Goal: Task Accomplishment & Management: Manage account settings

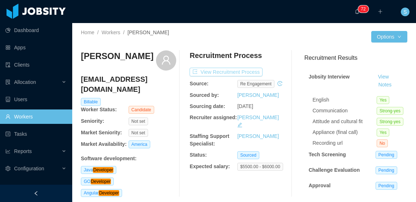
click at [246, 71] on button "View Recruitment Process" at bounding box center [225, 72] width 73 height 9
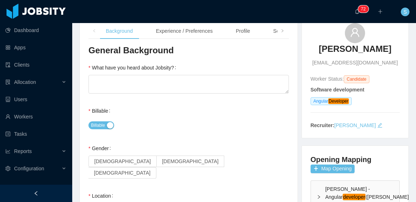
scroll to position [72, 0]
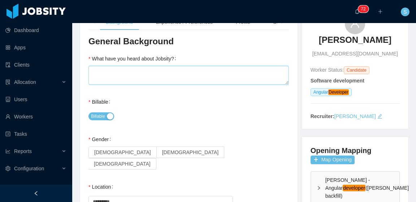
click at [238, 70] on textarea "What have you heard about Jobsity?" at bounding box center [188, 75] width 200 height 19
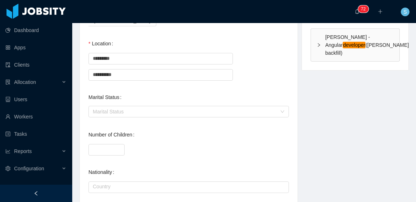
scroll to position [216, 0]
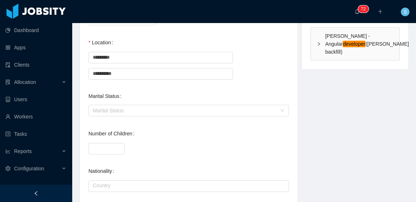
type textarea "**"
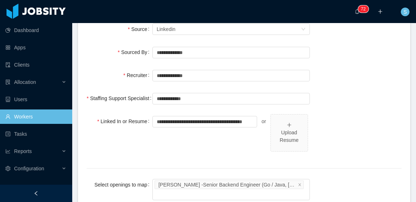
scroll to position [302, 0]
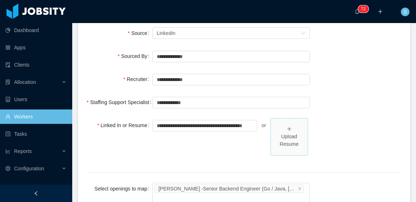
click at [293, 133] on div "Upload Resume" at bounding box center [288, 140] width 31 height 15
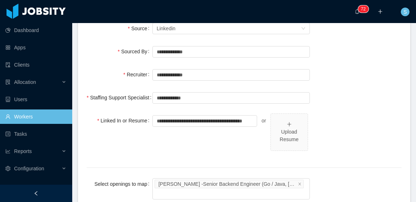
scroll to position [325, 0]
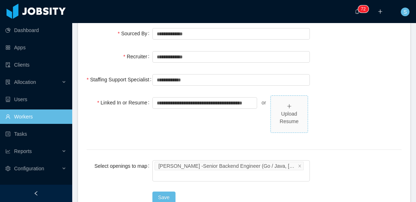
click at [294, 112] on div "Upload Resume" at bounding box center [288, 117] width 31 height 15
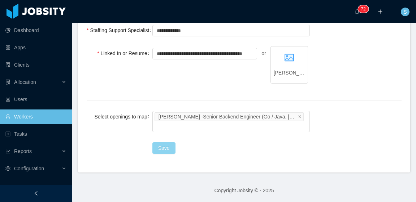
click at [164, 146] on button "Save" at bounding box center [163, 148] width 23 height 12
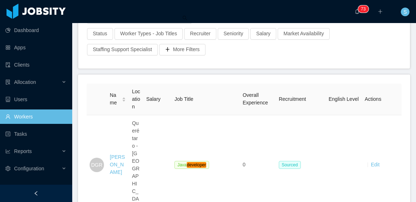
scroll to position [72, 0]
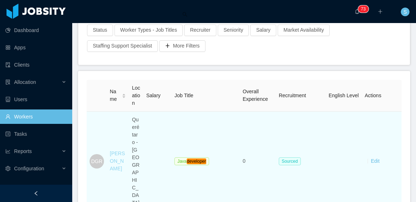
click at [119, 151] on link "David Garay Rodriguez" at bounding box center [117, 161] width 15 height 21
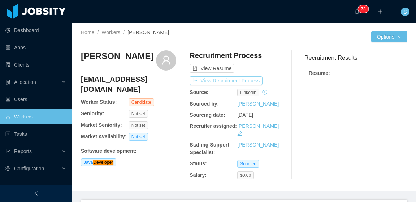
drag, startPoint x: 249, startPoint y: 78, endPoint x: 259, endPoint y: 78, distance: 10.1
click at [249, 78] on button "View Recruitment Process" at bounding box center [225, 80] width 73 height 9
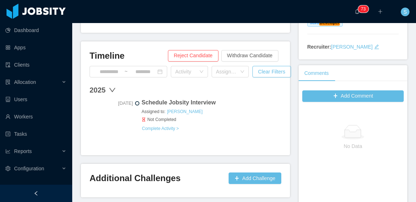
scroll to position [144, 0]
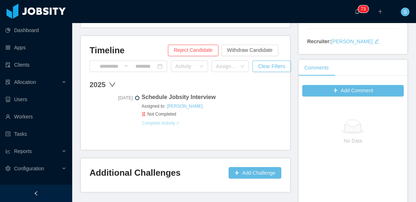
click at [174, 122] on button "Complete Activity >" at bounding box center [160, 123] width 38 height 6
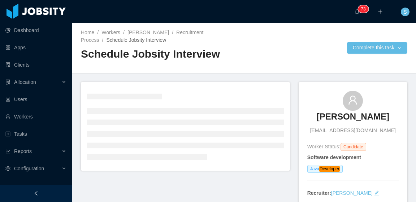
scroll to position [36, 0]
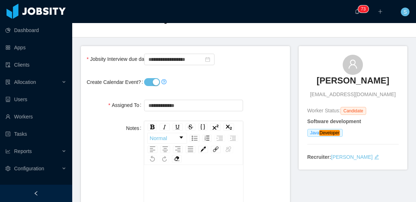
click at [149, 83] on button "Create Calendar Event?" at bounding box center [152, 82] width 16 height 8
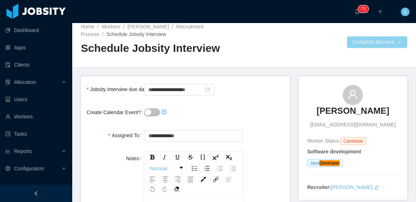
scroll to position [0, 0]
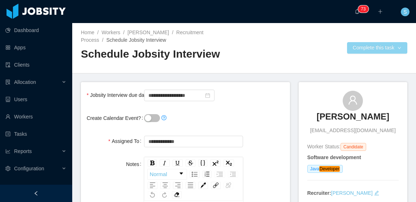
click at [373, 43] on button "Complete this task" at bounding box center [377, 48] width 60 height 12
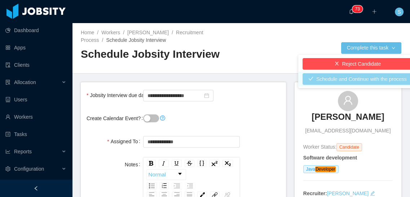
click at [367, 78] on button "Schedule and Continue with the process" at bounding box center [358, 79] width 110 height 12
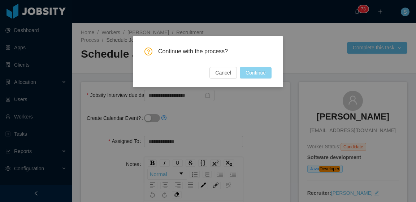
click at [263, 74] on button "Continue" at bounding box center [255, 73] width 32 height 12
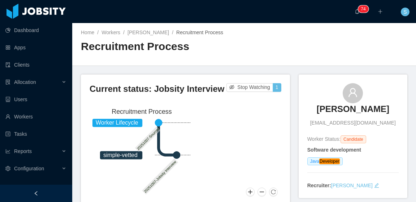
click at [358, 59] on div "Home / Workers / David Garay Rodriguez / Recruitment Process / Recruitment Proc…" at bounding box center [243, 44] width 343 height 43
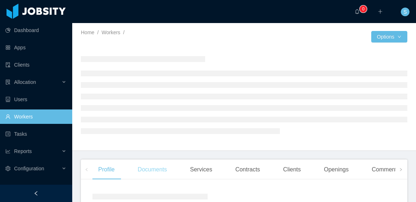
click at [149, 174] on div "Documents" at bounding box center [152, 170] width 41 height 20
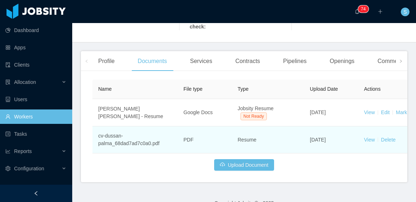
scroll to position [185, 0]
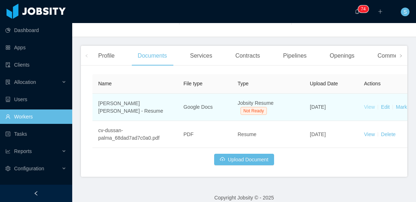
click at [369, 104] on link "View" at bounding box center [369, 107] width 11 height 6
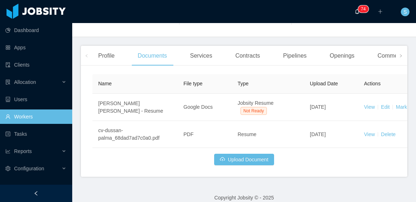
scroll to position [0, 0]
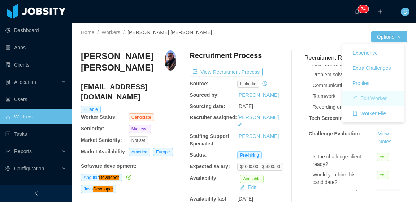
click at [368, 100] on button "Edit Worker" at bounding box center [369, 99] width 46 height 12
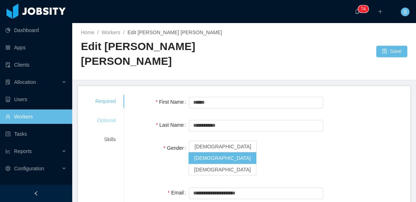
click at [115, 114] on div "Optional" at bounding box center [106, 120] width 38 height 13
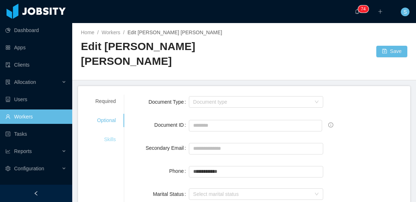
click at [99, 133] on div "Skills" at bounding box center [106, 139] width 38 height 13
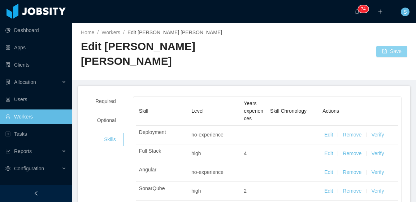
click at [386, 46] on button "Save" at bounding box center [391, 52] width 31 height 12
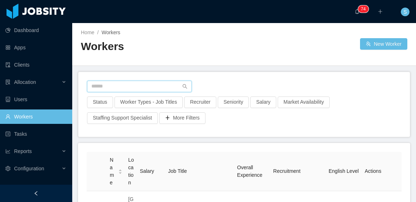
click at [155, 84] on input "text" at bounding box center [139, 87] width 105 height 12
paste input "**********"
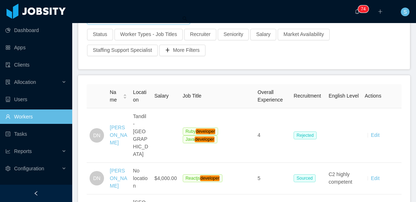
scroll to position [108, 0]
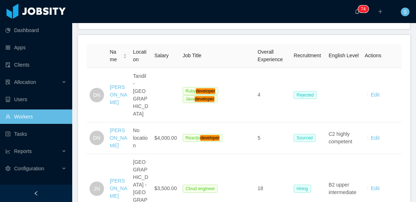
type input "**********"
click at [392, 62] on th "Actions" at bounding box center [381, 56] width 40 height 24
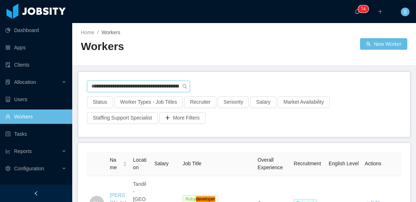
click at [163, 89] on input "**********" at bounding box center [138, 87] width 103 height 12
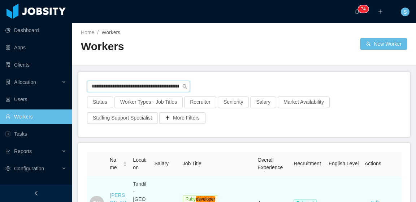
scroll to position [108, 0]
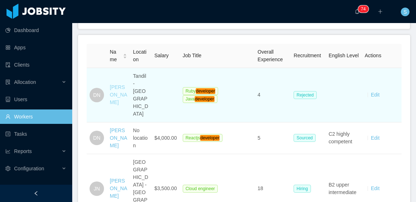
click at [117, 85] on link "Daniel Nuñez" at bounding box center [118, 94] width 17 height 21
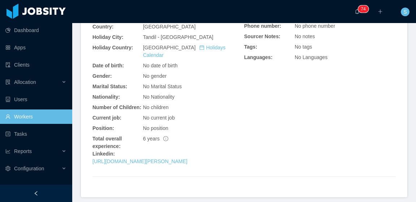
scroll to position [264, 0]
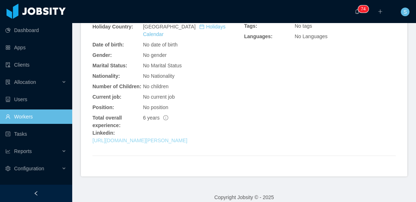
click at [150, 138] on link "https://www.linkedin.com/in/daniel-nu%C3%B1ez/" at bounding box center [139, 141] width 95 height 6
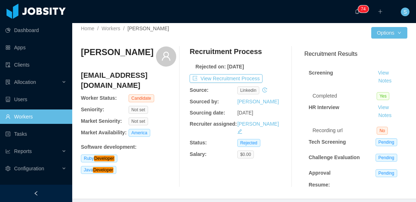
scroll to position [0, 0]
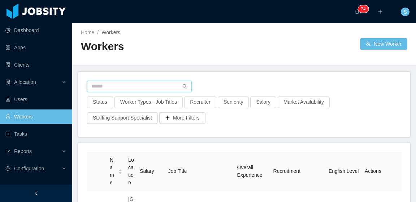
click at [159, 83] on input "text" at bounding box center [139, 87] width 105 height 12
paste input "**********"
type input "**********"
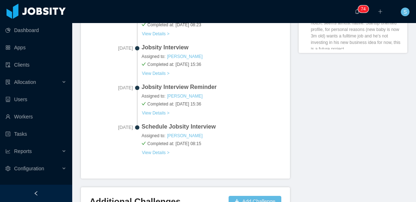
scroll to position [473, 0]
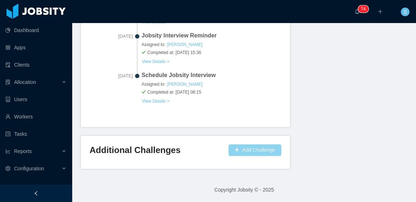
click at [262, 152] on button "Add Challenge" at bounding box center [254, 151] width 53 height 12
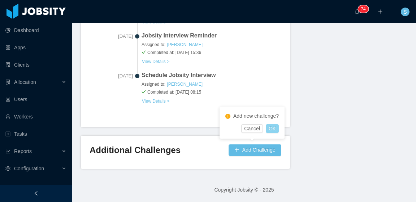
click at [273, 128] on button "OK" at bounding box center [271, 128] width 13 height 9
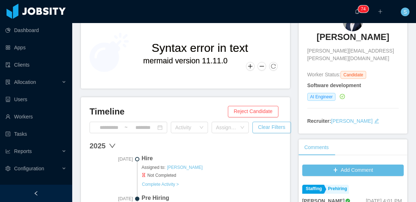
scroll to position [0, 0]
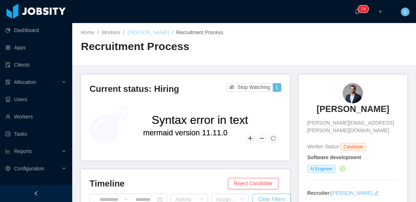
click at [144, 32] on link "Gustavo Gawryszewski" at bounding box center [147, 33] width 41 height 6
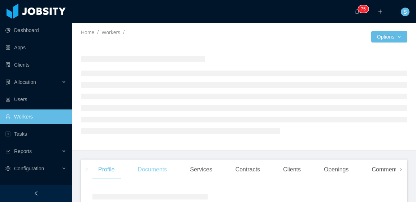
click at [158, 168] on div "Documents" at bounding box center [152, 170] width 41 height 20
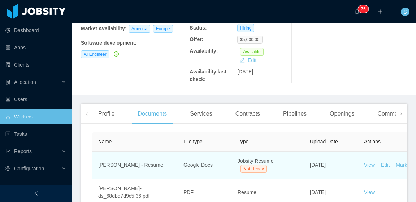
scroll to position [180, 0]
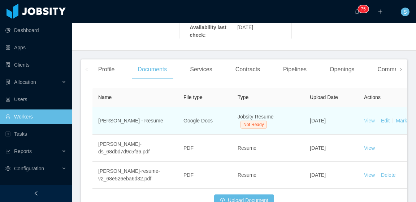
click at [370, 118] on link "View" at bounding box center [369, 121] width 11 height 6
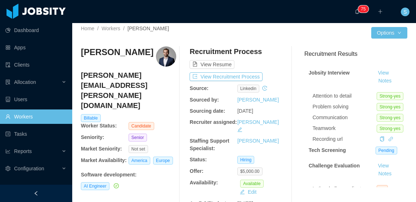
scroll to position [0, 0]
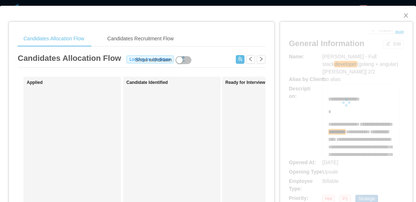
click at [358, 69] on div at bounding box center [346, 103] width 115 height 144
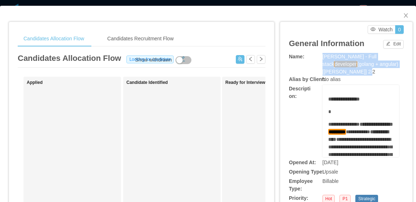
drag, startPoint x: 357, startPoint y: 72, endPoint x: 309, endPoint y: 59, distance: 50.4
click at [309, 59] on div "Name: McGraw-Hill - Full stack developer (golang + angular) [Vijay Yadav] 2/2" at bounding box center [346, 64] width 115 height 23
copy div "McGraw-Hill - Full stack developer (golang + angular) [Vijay Yadav] 2/2"
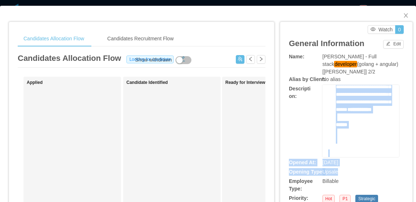
scroll to position [677, 0]
drag, startPoint x: 324, startPoint y: 97, endPoint x: 365, endPoint y: 151, distance: 68.2
copy div "**********"
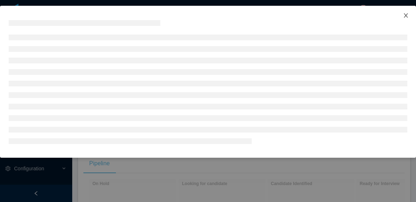
drag, startPoint x: 405, startPoint y: 14, endPoint x: 387, endPoint y: 11, distance: 19.0
click at [405, 14] on span "Close" at bounding box center [405, 16] width 20 height 20
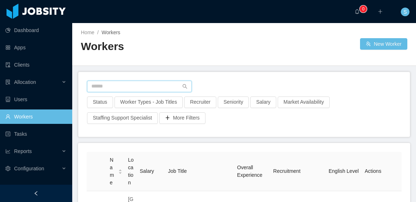
click at [156, 83] on input "text" at bounding box center [139, 87] width 105 height 12
paste input "**********"
type input "**********"
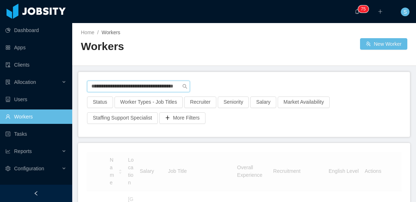
click at [170, 87] on input "**********" at bounding box center [138, 87] width 103 height 12
click at [159, 86] on input "**********" at bounding box center [138, 87] width 103 height 12
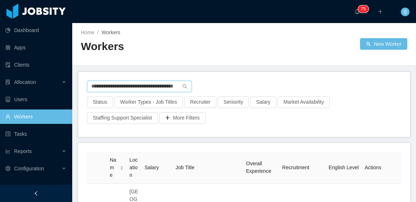
click at [159, 83] on input "**********" at bounding box center [139, 87] width 105 height 12
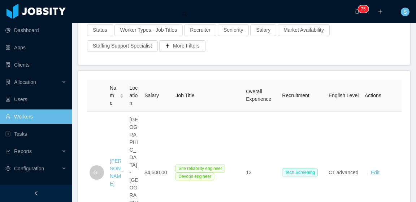
scroll to position [144, 0]
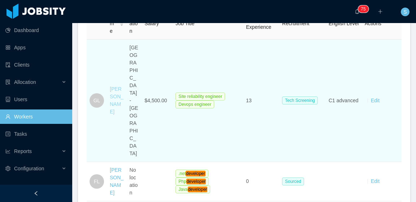
click at [113, 88] on link "[PERSON_NAME]" at bounding box center [117, 100] width 14 height 28
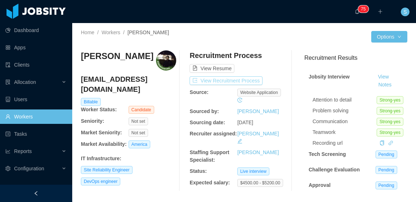
click at [250, 82] on button "View Recruitment Process" at bounding box center [225, 80] width 73 height 9
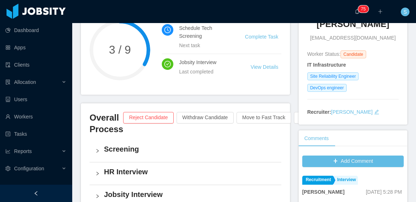
scroll to position [72, 0]
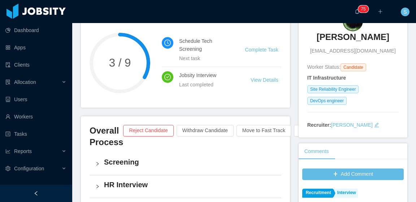
click at [379, 72] on div "[PERSON_NAME] [EMAIL_ADDRESS][DOMAIN_NAME] Worker Status: Candidate IT Infrastr…" at bounding box center [352, 70] width 91 height 118
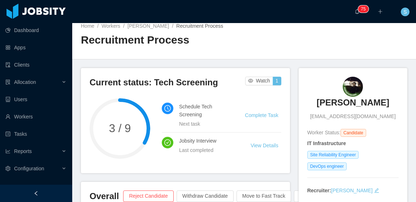
scroll to position [0, 0]
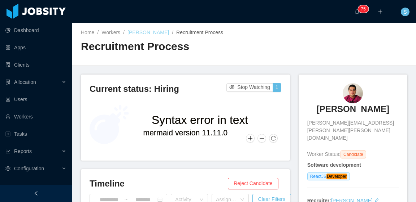
click at [143, 32] on link "Alonso Vazquez Urquiza" at bounding box center [147, 33] width 41 height 6
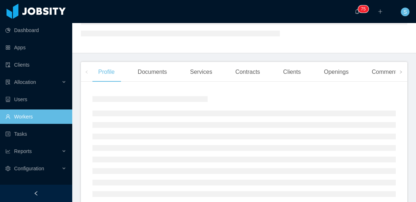
scroll to position [108, 0]
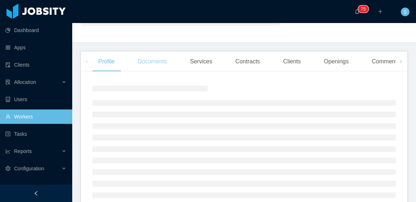
click at [163, 65] on main "Home / Workers / / Options Profile Documents Services Contracts Clients Opening…" at bounding box center [243, 4] width 343 height 179
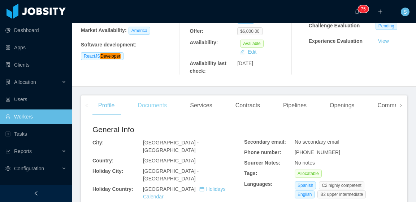
click at [154, 98] on div "Documents" at bounding box center [152, 106] width 41 height 20
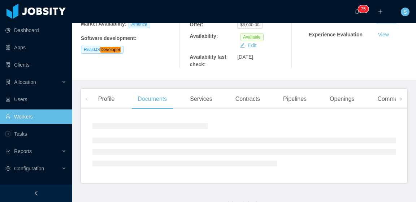
scroll to position [157, 0]
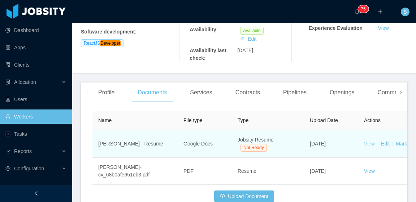
click at [371, 141] on link "View" at bounding box center [369, 144] width 11 height 6
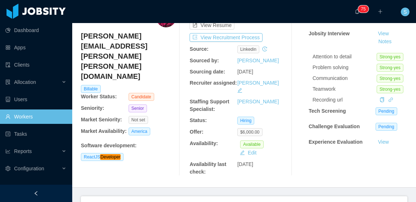
scroll to position [0, 0]
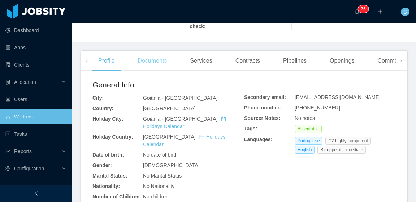
click at [155, 52] on div "Documents" at bounding box center [152, 61] width 41 height 20
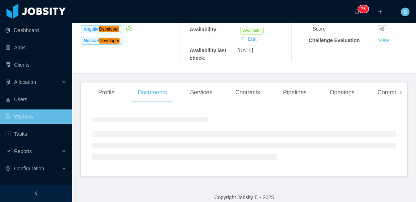
scroll to position [180, 0]
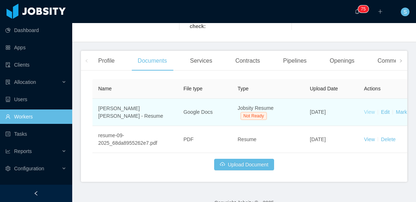
click at [366, 109] on link "View" at bounding box center [369, 112] width 11 height 6
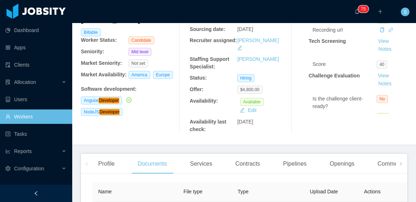
scroll to position [5, 0]
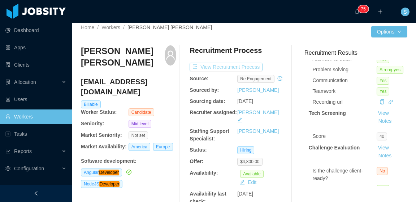
click at [254, 66] on button "View Recruitment Process" at bounding box center [225, 67] width 73 height 9
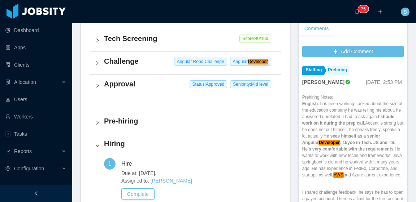
scroll to position [212, 0]
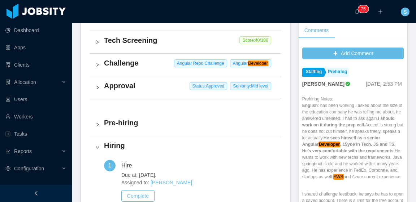
click at [116, 66] on div "Challenge Angular Repo Challenge Angular Developer" at bounding box center [185, 65] width 192 height 22
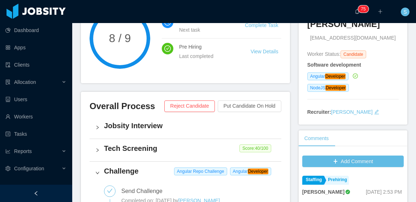
scroll to position [0, 0]
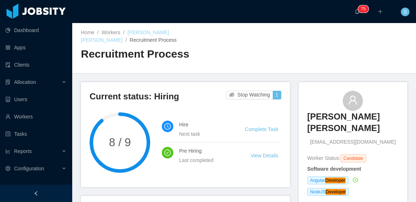
click at [146, 30] on link "Luan Fernando de Souza" at bounding box center [125, 36] width 88 height 13
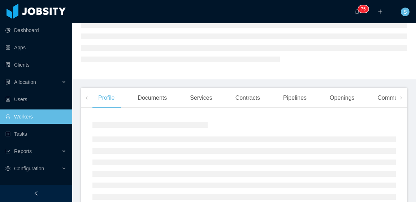
scroll to position [72, 0]
click at [341, 100] on div "Openings" at bounding box center [342, 98] width 36 height 20
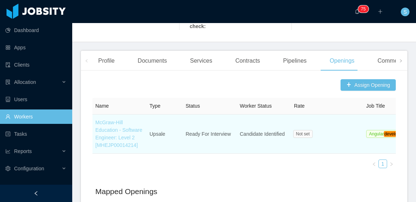
click at [117, 129] on link "McGraw-Hill Education - Software Engineer: Level 2 [MHEJP00014214]" at bounding box center [118, 134] width 47 height 28
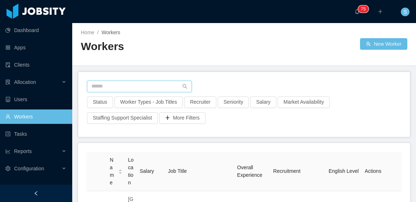
click at [143, 83] on input "text" at bounding box center [139, 87] width 105 height 12
paste input "**********"
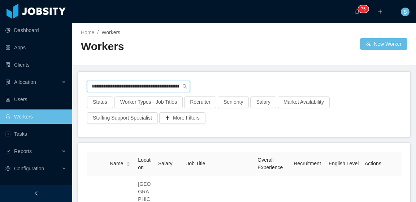
click at [155, 83] on input "**********" at bounding box center [138, 87] width 103 height 12
paste input "text"
type input "**********"
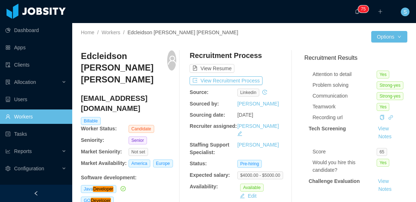
scroll to position [36, 0]
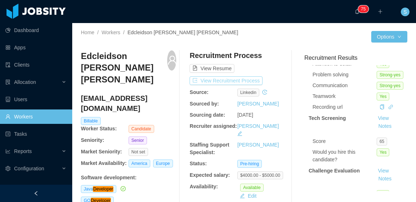
click at [239, 79] on button "View Recruitment Process" at bounding box center [225, 80] width 73 height 9
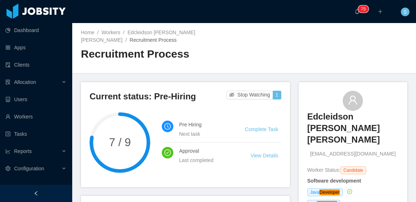
drag, startPoint x: 309, startPoint y: 142, endPoint x: 386, endPoint y: 145, distance: 76.5
click at [386, 150] on span "[EMAIL_ADDRESS][DOMAIN_NAME]" at bounding box center [352, 154] width 85 height 8
copy span "[EMAIL_ADDRESS][DOMAIN_NAME]"
click at [140, 32] on link "Edcleidson [PERSON_NAME] [PERSON_NAME]" at bounding box center [138, 36] width 114 height 13
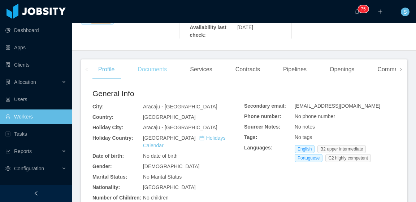
click at [152, 63] on div "Documents" at bounding box center [152, 70] width 41 height 20
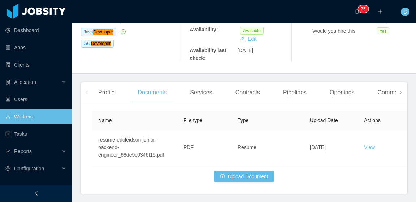
scroll to position [175, 0]
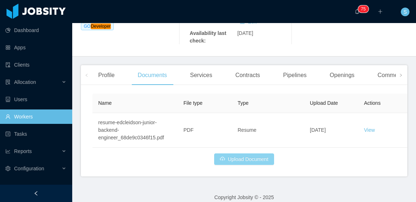
click at [248, 154] on button "Upload Document" at bounding box center [244, 160] width 60 height 12
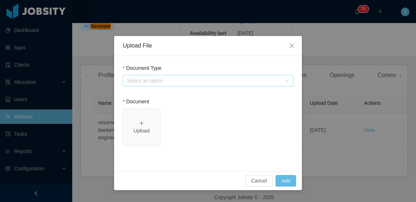
click at [199, 82] on div "Select an option" at bounding box center [204, 80] width 154 height 7
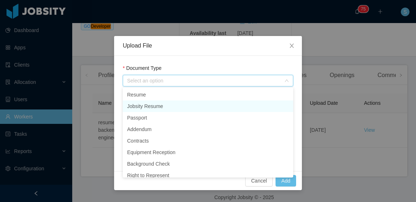
click at [180, 107] on li "Jobsity Resume" at bounding box center [208, 107] width 170 height 12
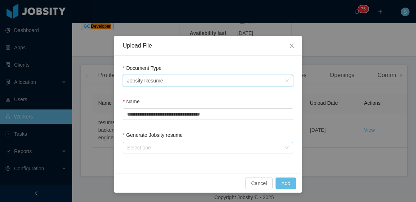
click at [165, 146] on div "Select one" at bounding box center [204, 147] width 154 height 7
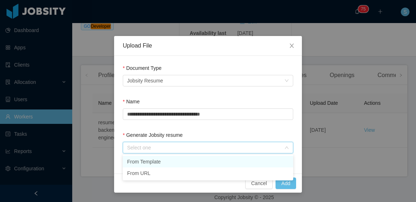
click at [168, 162] on li "From Template" at bounding box center [208, 162] width 170 height 12
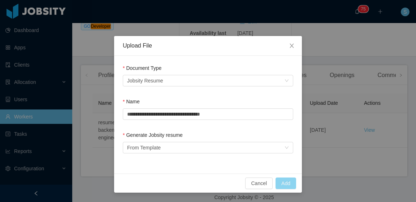
click at [289, 186] on button "Add" at bounding box center [285, 184] width 21 height 12
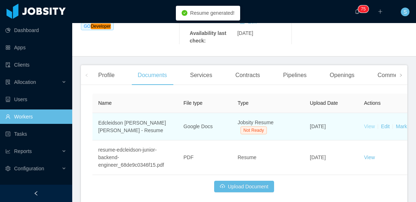
click at [367, 124] on link "View" at bounding box center [369, 127] width 11 height 6
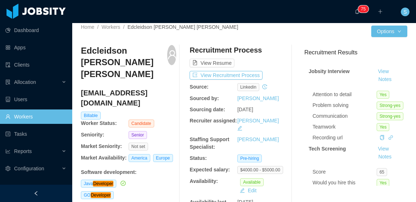
scroll to position [0, 0]
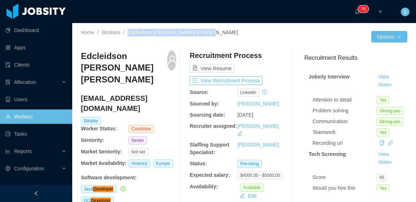
drag, startPoint x: 206, startPoint y: 31, endPoint x: 128, endPoint y: 32, distance: 77.2
click at [128, 32] on div "Home / Workers / Edcleidson Souza Cardoso Júnior /" at bounding box center [162, 33] width 163 height 8
copy span "Edcleidson Souza Cardoso Júnior"
drag, startPoint x: 379, startPoint y: 44, endPoint x: 384, endPoint y: 43, distance: 5.0
click at [379, 44] on div "Home / Workers / Edcleidson Souza Cardoso Júnior / Options Edcleidson Souza Car…" at bounding box center [243, 127] width 343 height 208
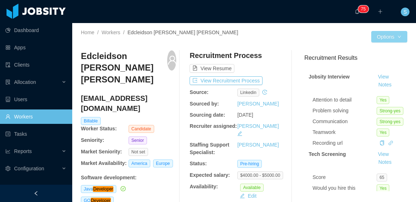
click at [384, 42] on button "Options" at bounding box center [389, 37] width 36 height 12
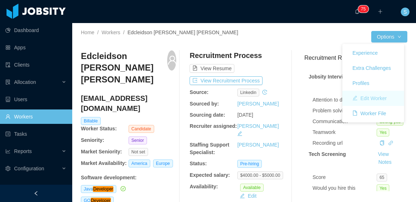
click at [374, 97] on button "Edit Worker" at bounding box center [369, 99] width 46 height 12
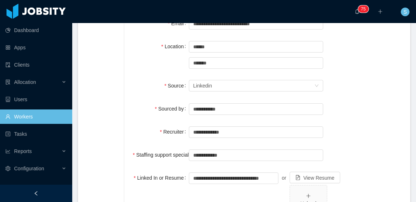
scroll to position [216, 0]
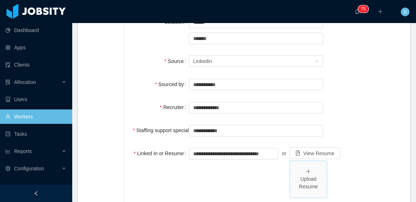
click at [293, 176] on div "Upload Resume" at bounding box center [308, 183] width 31 height 15
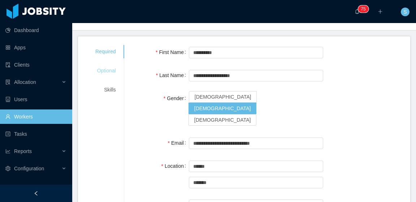
click at [109, 64] on div "Optional" at bounding box center [106, 70] width 38 height 13
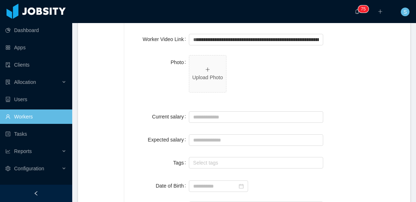
scroll to position [252, 0]
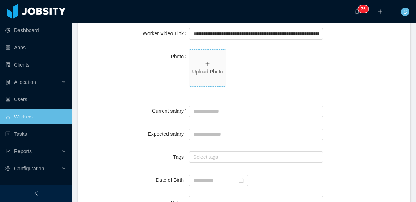
click at [198, 68] on p "Upload Photo" at bounding box center [207, 72] width 31 height 8
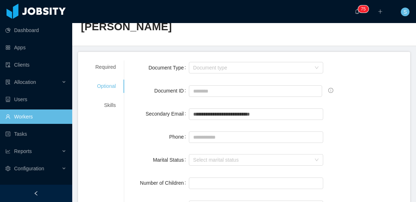
scroll to position [6, 0]
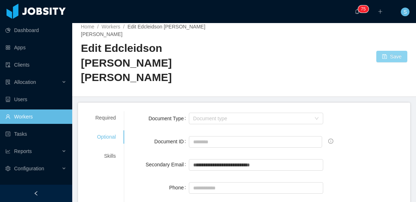
click at [383, 51] on button "Save" at bounding box center [391, 57] width 31 height 12
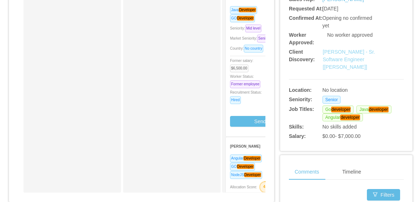
scroll to position [216, 0]
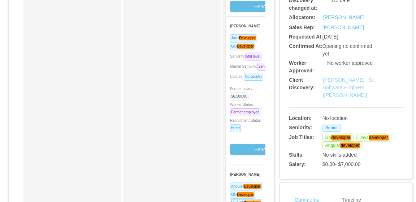
click at [336, 77] on link "McGraw-Hill - Sr. Software Engineer [Sai Yeluri]" at bounding box center [348, 87] width 52 height 21
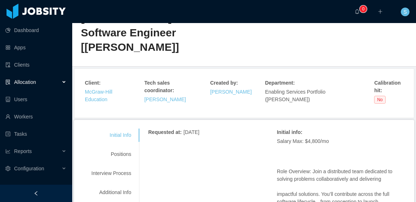
scroll to position [108, 0]
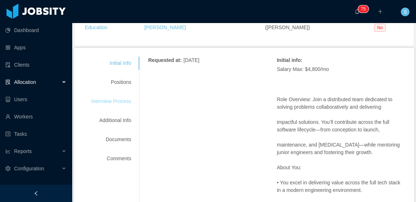
click at [118, 100] on div "Interview Process" at bounding box center [111, 101] width 57 height 13
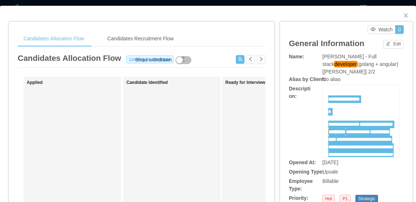
scroll to position [677, 0]
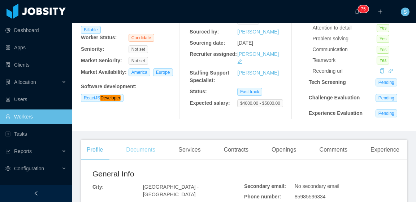
click at [138, 148] on div "Documents" at bounding box center [140, 150] width 41 height 20
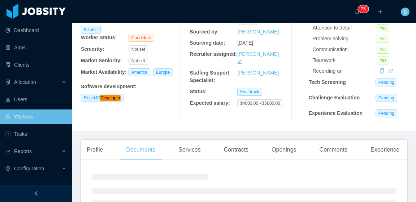
scroll to position [137, 0]
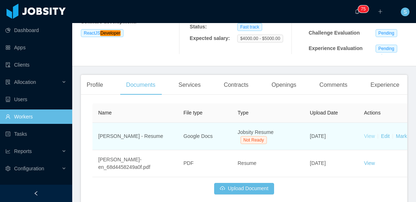
click at [369, 135] on link "View" at bounding box center [369, 136] width 11 height 6
